Goal: Information Seeking & Learning: Stay updated

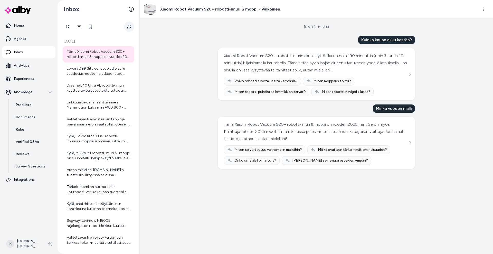
click at [130, 31] on button "Refresh" at bounding box center [129, 27] width 10 height 10
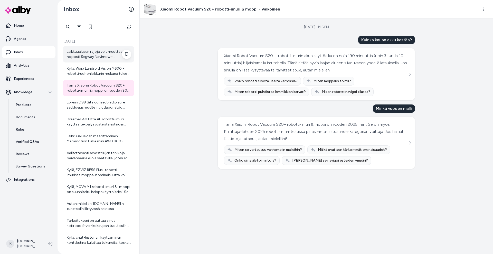
click at [100, 57] on div "Leikkuualueen rajoja voit muuttaa helposti Segway Navimow -robottileikkurin suo…" at bounding box center [99, 54] width 64 height 10
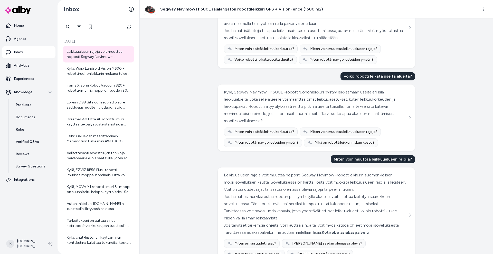
scroll to position [83, 0]
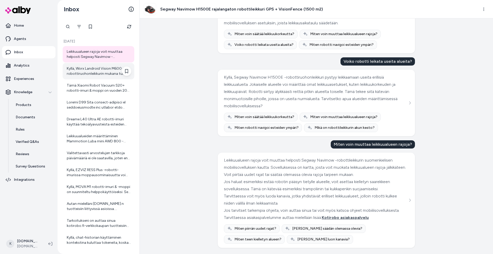
click at [72, 69] on div "Kyllä, Worx Landroid Vision M600 -robottiruohonleikkurin mukana tulee 10 metriä…" at bounding box center [99, 71] width 64 height 10
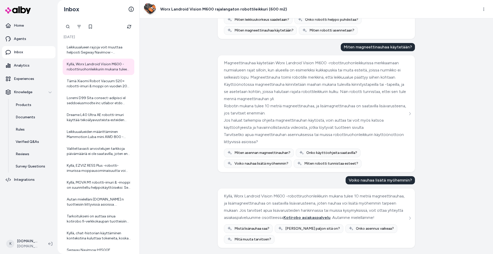
scroll to position [181, 0]
click at [92, 80] on div "Tämä Xiaomi Robot Vacuum S20+ robotti-imuri & moppi on vuoden 2025 malli. Se on…" at bounding box center [99, 84] width 64 height 10
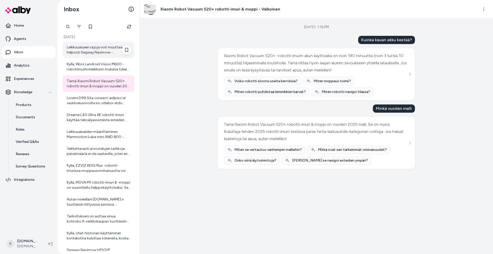
click at [100, 56] on div "Leikkuualueen rajoja voit muuttaa helposti Segway Navimow -robottileikkurin suo…" at bounding box center [99, 50] width 72 height 16
